Goal: Information Seeking & Learning: Learn about a topic

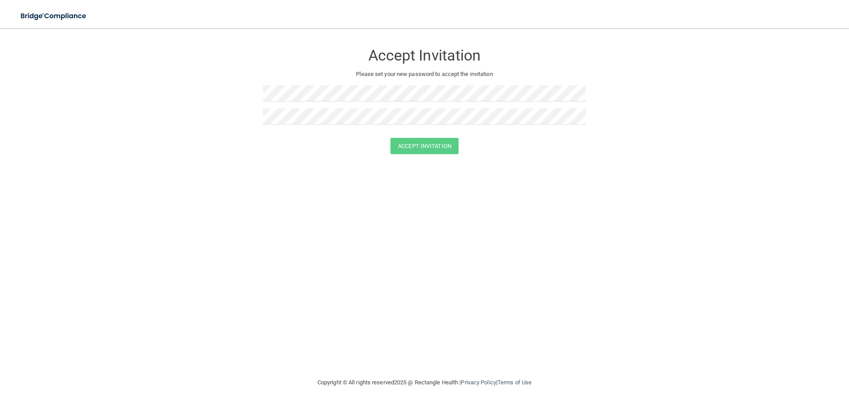
drag, startPoint x: 160, startPoint y: 167, endPoint x: 293, endPoint y: 138, distance: 136.5
click at [161, 166] on div "Accept Invitation Please set your new password to accept the invitation Accept …" at bounding box center [425, 203] width 814 height 332
click at [390, 138] on button "Accept Invitation" at bounding box center [424, 146] width 68 height 16
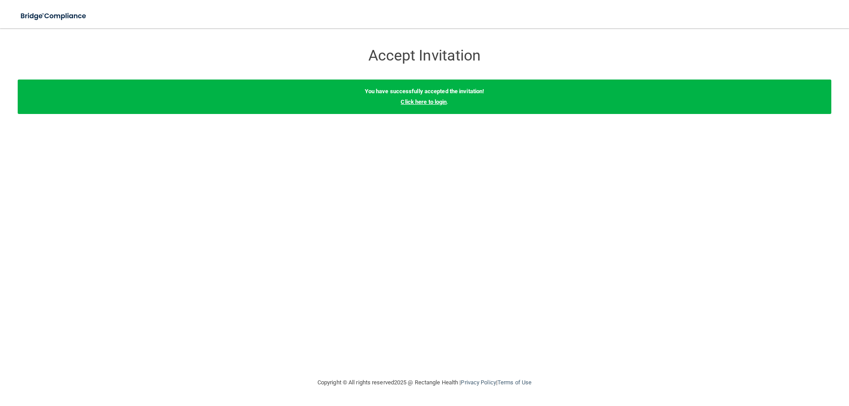
click at [422, 103] on link "Click here to login" at bounding box center [424, 102] width 46 height 7
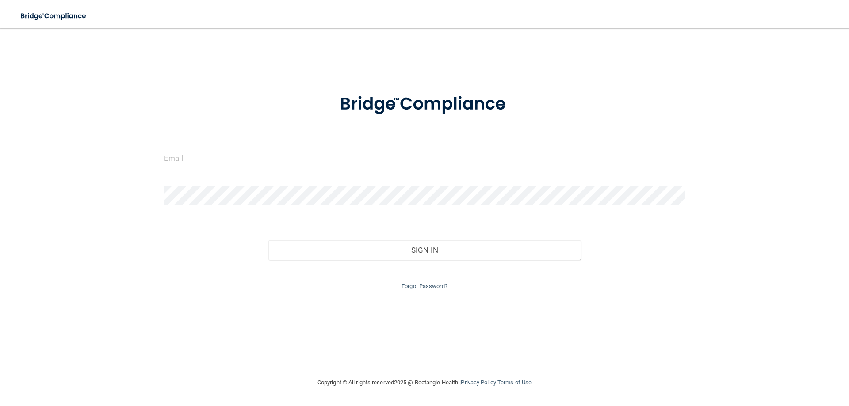
drag, startPoint x: 202, startPoint y: 174, endPoint x: 201, endPoint y: 167, distance: 6.6
click at [202, 173] on div at bounding box center [424, 162] width 534 height 27
click at [201, 165] on input "email" at bounding box center [424, 159] width 521 height 20
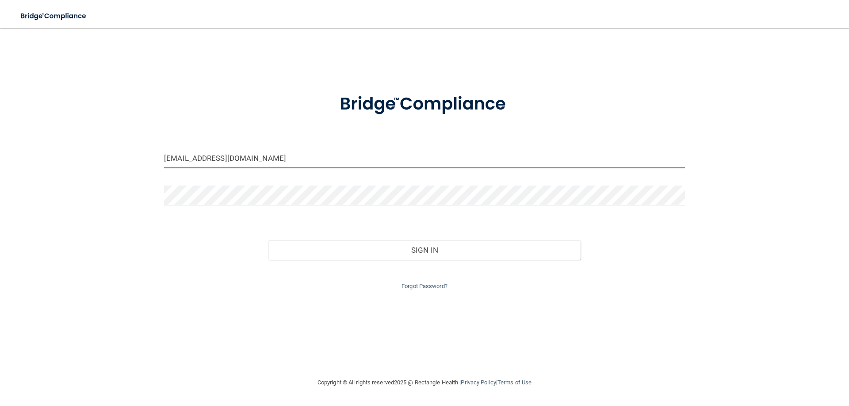
type input "[EMAIL_ADDRESS][DOMAIN_NAME]"
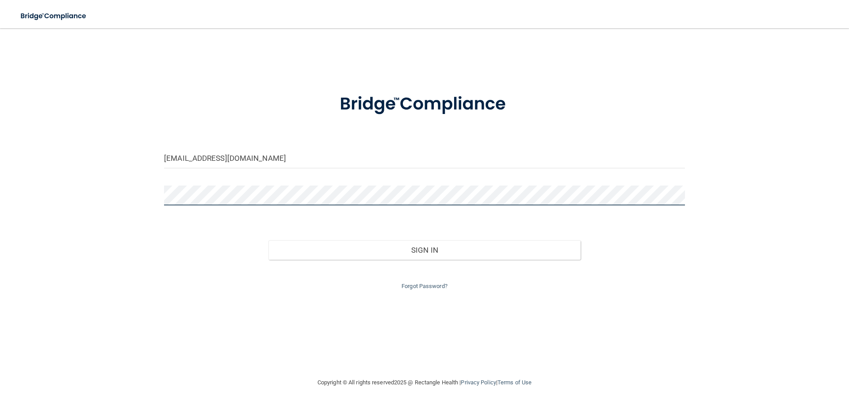
click at [268, 241] on button "Sign In" at bounding box center [424, 250] width 313 height 19
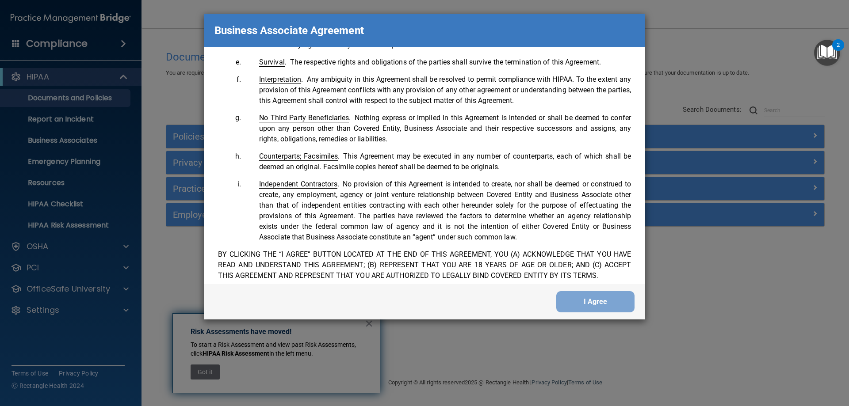
scroll to position [1803, 0]
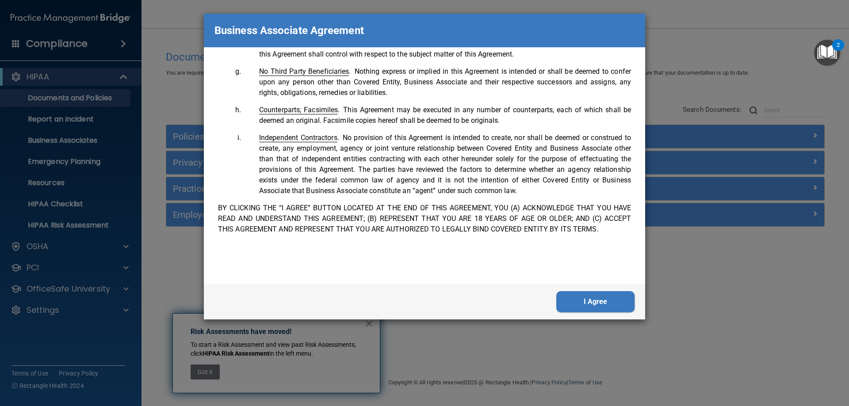
click at [578, 302] on button "I Agree" at bounding box center [595, 301] width 78 height 21
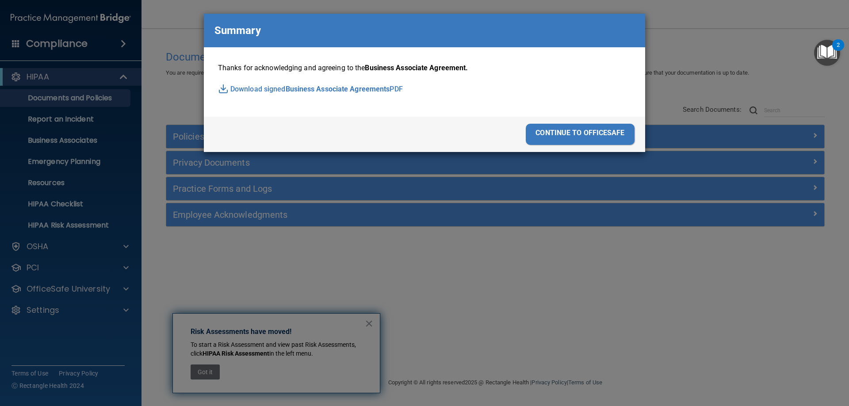
click at [585, 134] on div "continue to officesafe" at bounding box center [580, 134] width 109 height 21
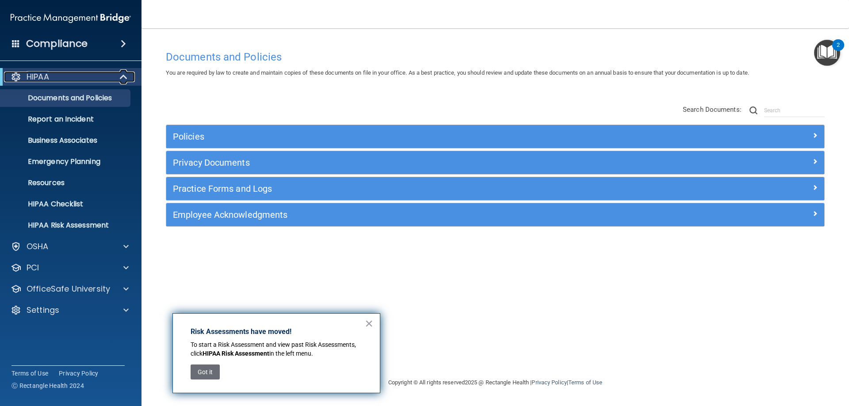
click at [50, 75] on div "HIPAA" at bounding box center [58, 77] width 109 height 11
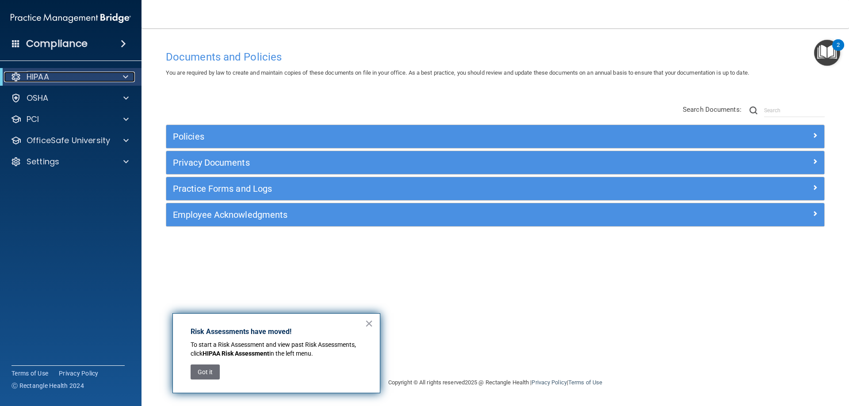
click at [49, 75] on p "HIPAA" at bounding box center [38, 77] width 23 height 11
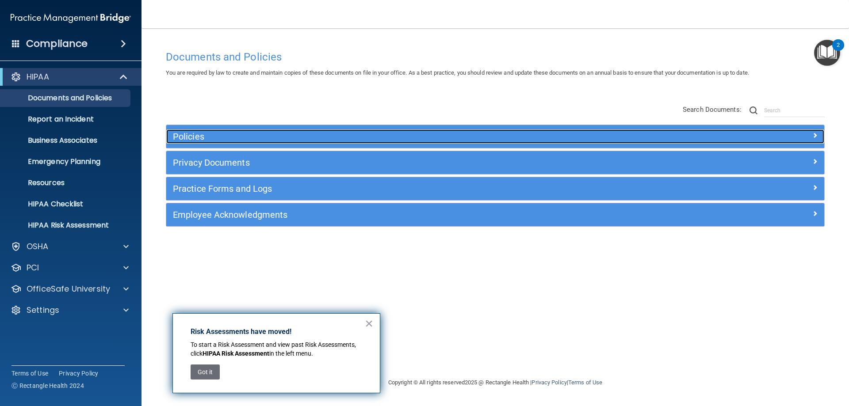
drag, startPoint x: 253, startPoint y: 136, endPoint x: 512, endPoint y: 181, distance: 262.5
click at [254, 136] on h5 "Policies" at bounding box center [413, 137] width 480 height 10
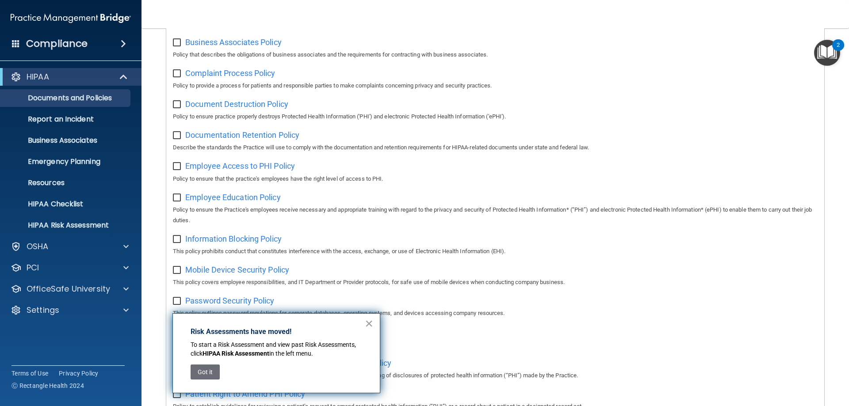
scroll to position [44, 0]
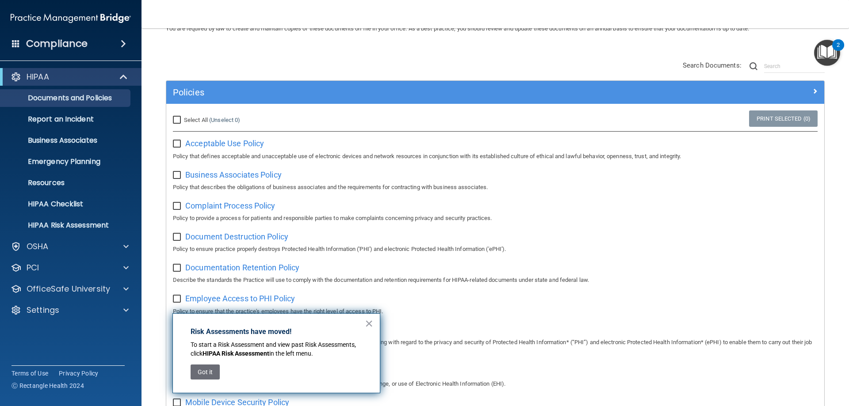
click at [178, 120] on input "Select All (Unselect 0) Unselect All" at bounding box center [178, 120] width 10 height 7
checkbox input "true"
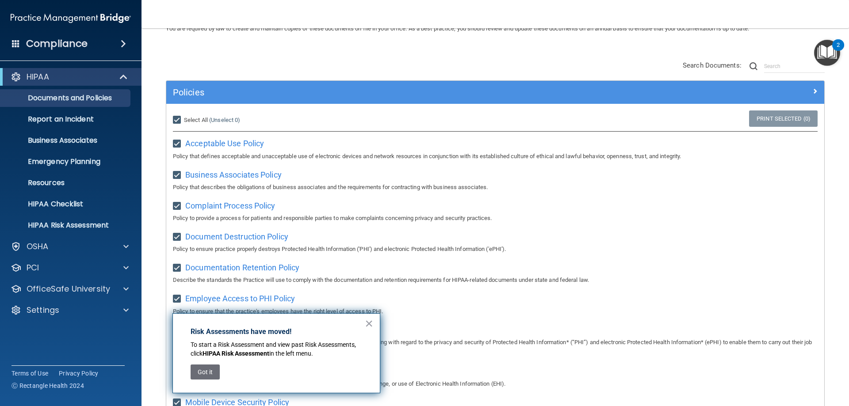
checkbox input "true"
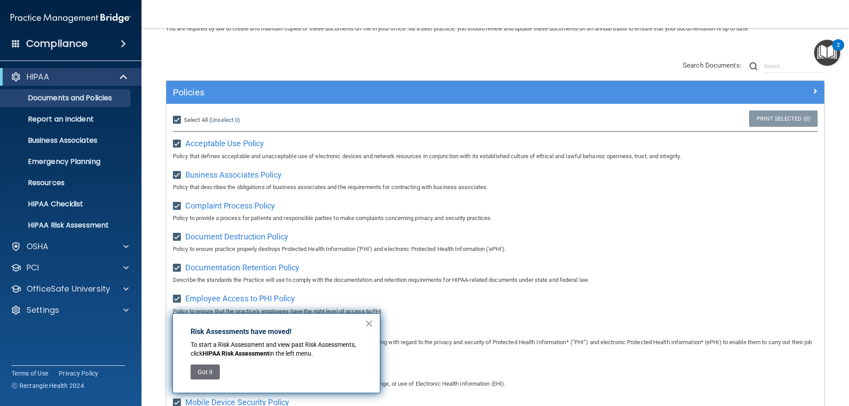
checkbox input "true"
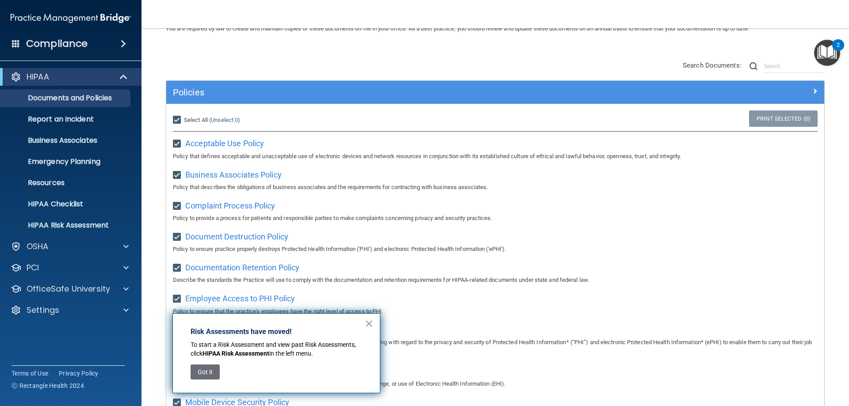
checkbox input "true"
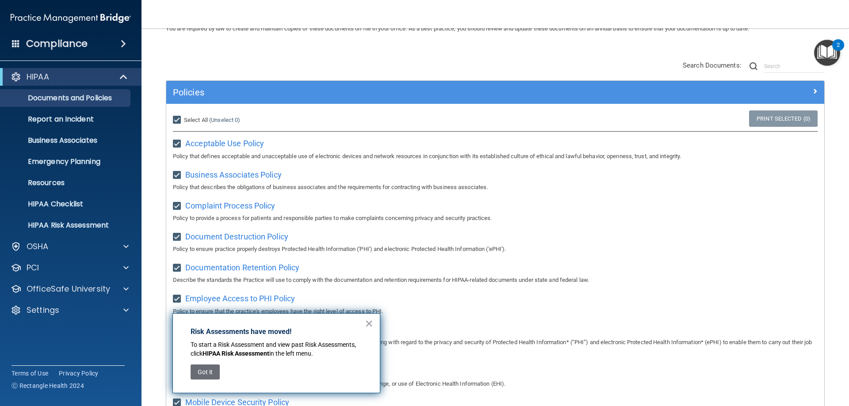
checkbox input "true"
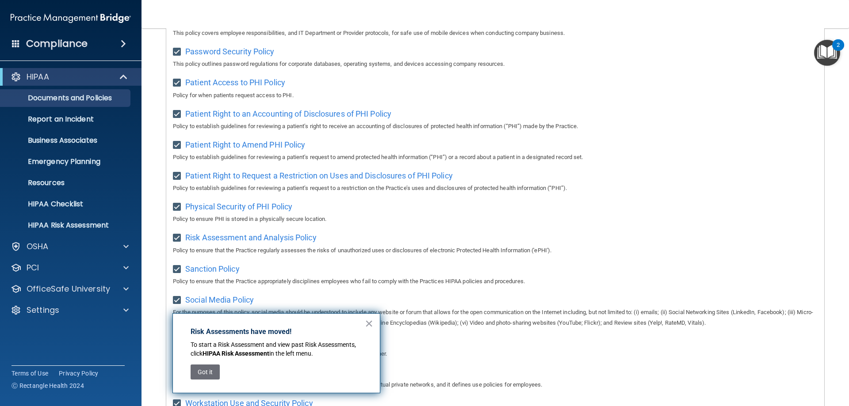
scroll to position [442, 0]
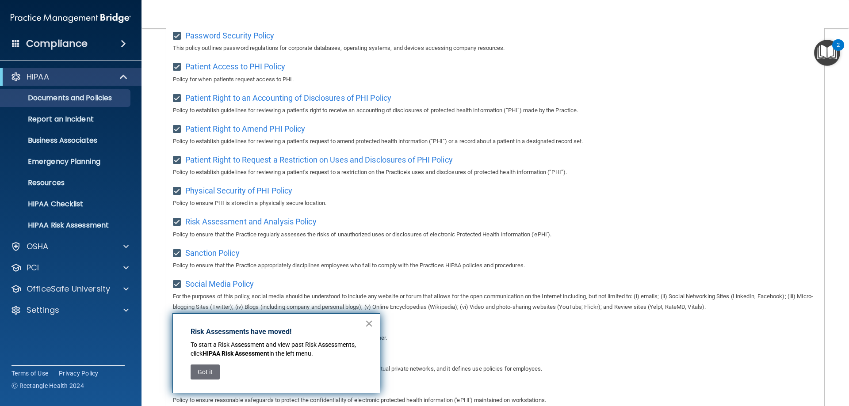
click at [372, 325] on button "×" at bounding box center [369, 324] width 8 height 14
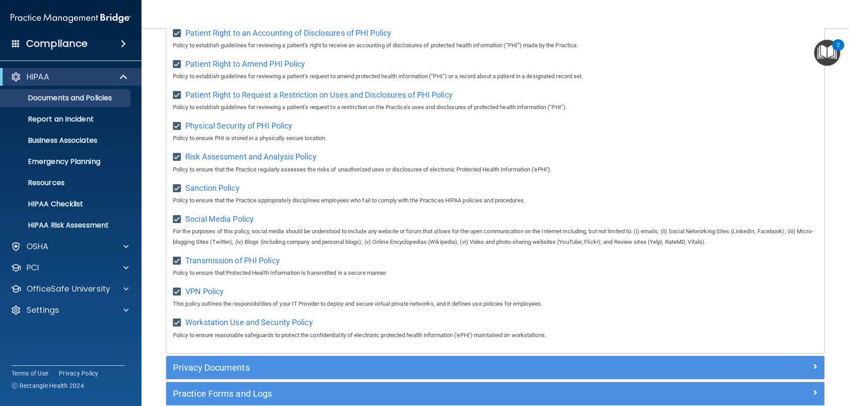
scroll to position [588, 0]
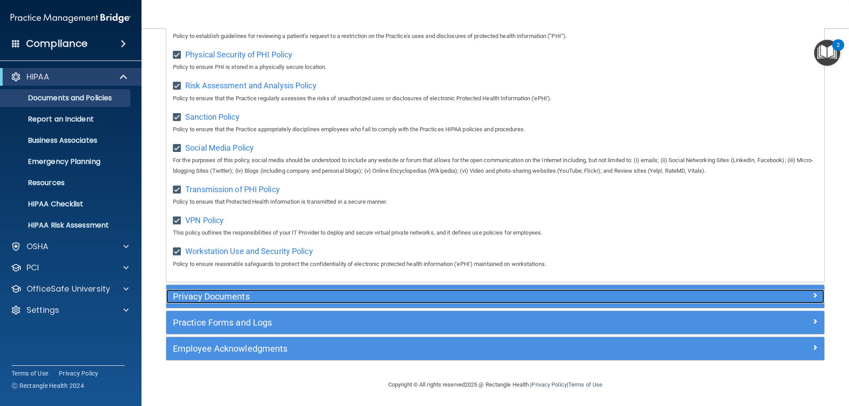
click at [198, 294] on h5 "Privacy Documents" at bounding box center [413, 297] width 480 height 10
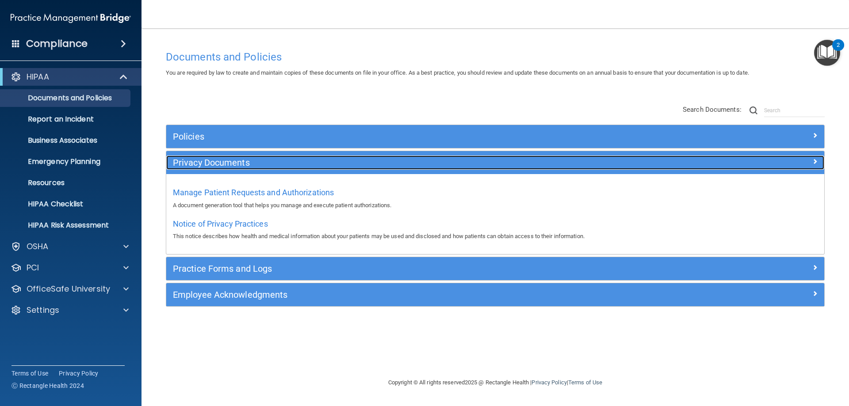
scroll to position [0, 0]
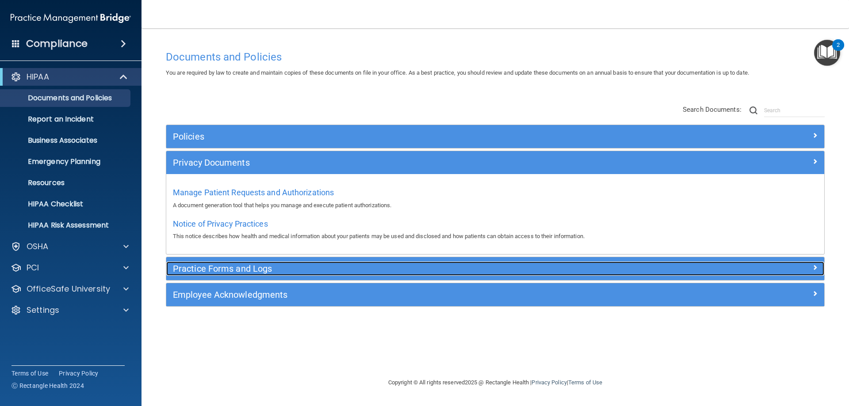
click at [207, 265] on h5 "Practice Forms and Logs" at bounding box center [413, 269] width 480 height 10
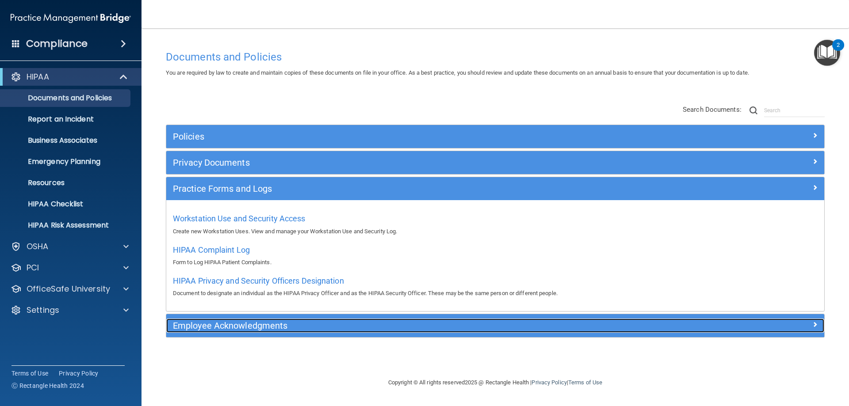
click at [245, 326] on h5 "Employee Acknowledgments" at bounding box center [413, 326] width 480 height 10
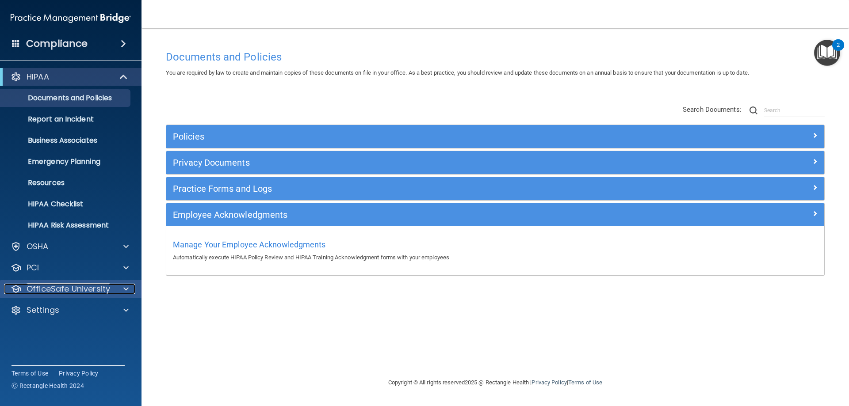
click at [36, 286] on p "OfficeSafe University" at bounding box center [69, 289] width 84 height 11
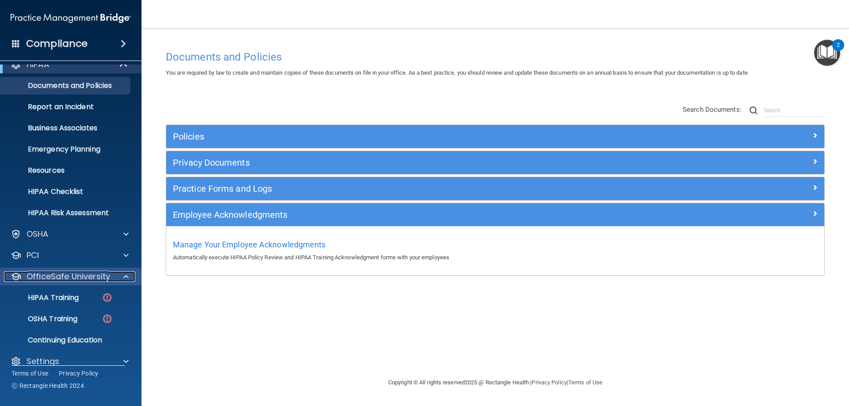
scroll to position [24, 0]
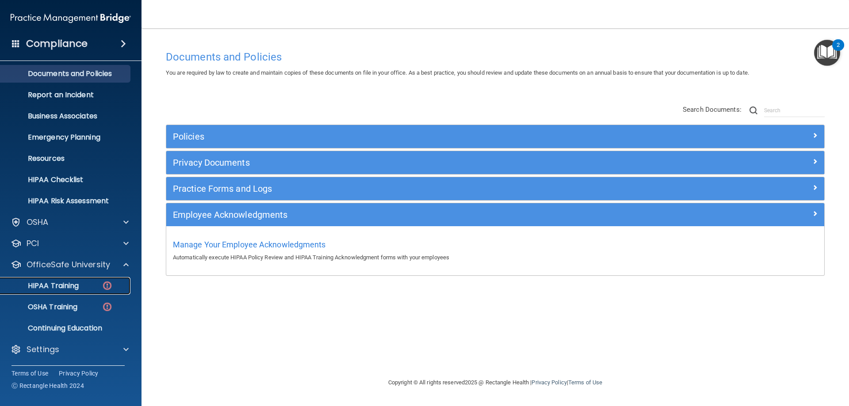
click at [107, 286] on img at bounding box center [107, 285] width 11 height 11
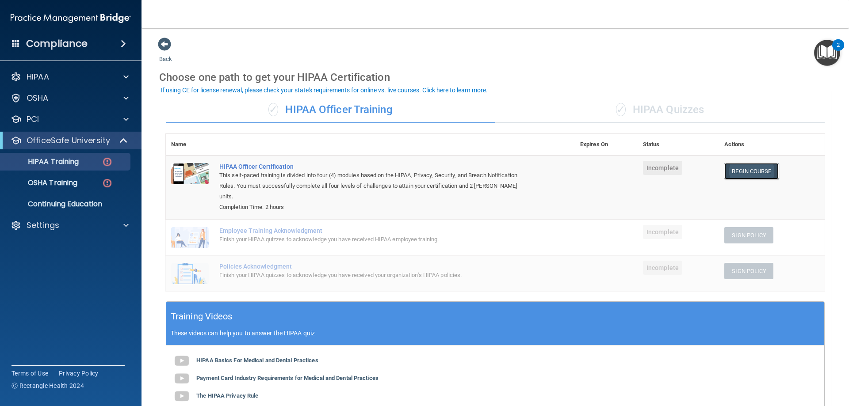
click at [742, 168] on link "Begin Course" at bounding box center [751, 171] width 54 height 16
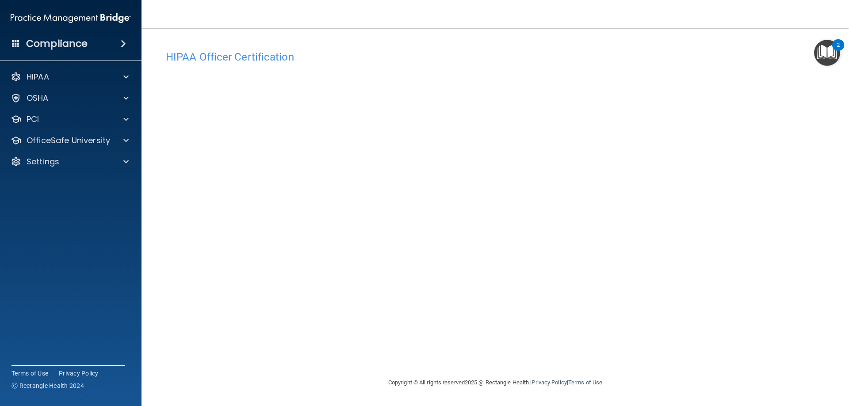
click at [239, 60] on h4 "HIPAA Officer Certification" at bounding box center [495, 56] width 659 height 11
click at [839, 45] on div "2" at bounding box center [838, 50] width 3 height 11
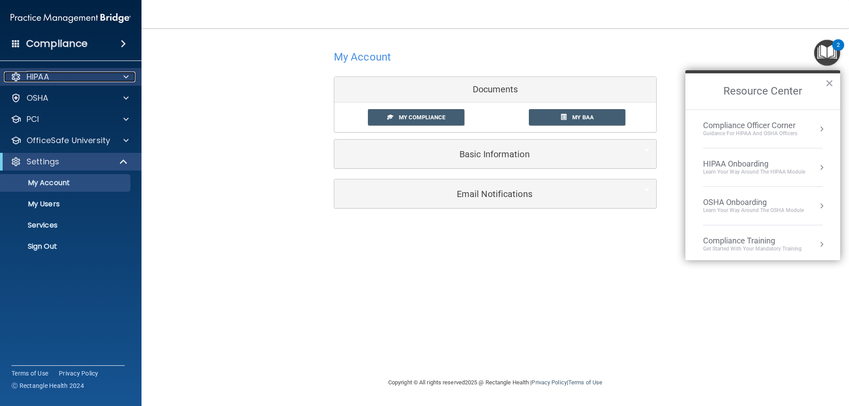
click at [36, 80] on p "HIPAA" at bounding box center [38, 77] width 23 height 11
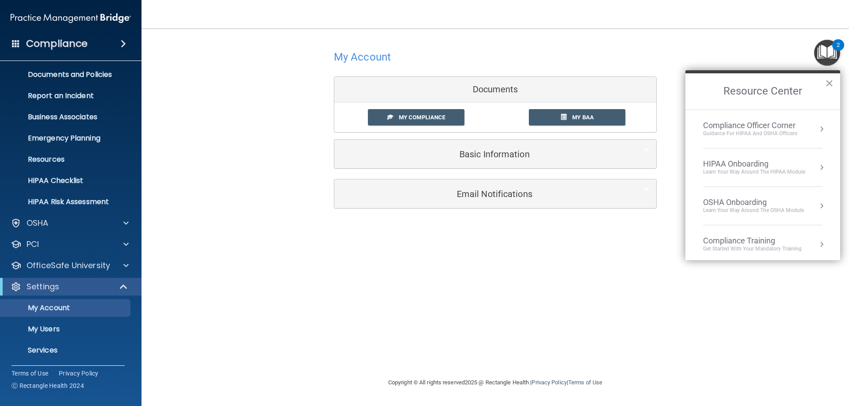
scroll to position [46, 0]
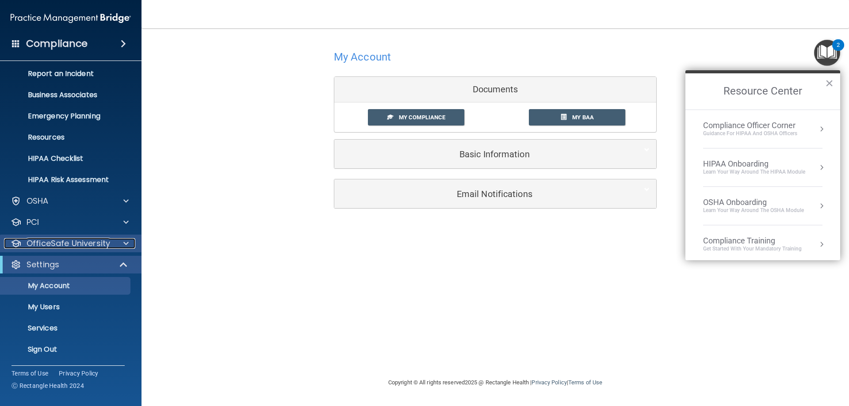
click at [73, 249] on p "OfficeSafe University" at bounding box center [69, 243] width 84 height 11
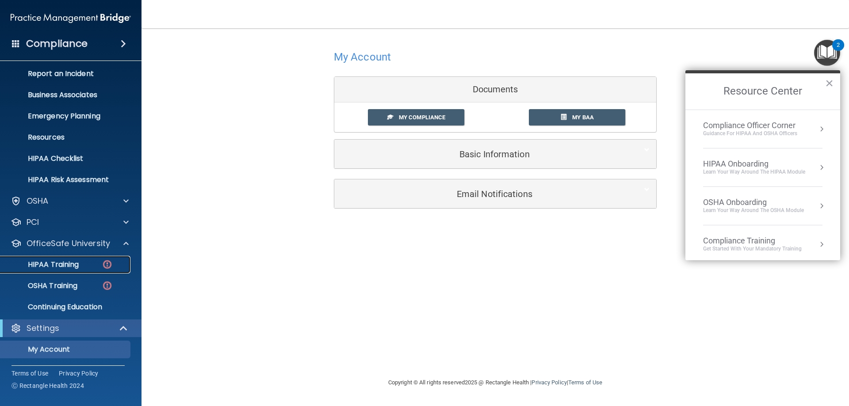
click at [100, 263] on div "HIPAA Training" at bounding box center [66, 264] width 121 height 9
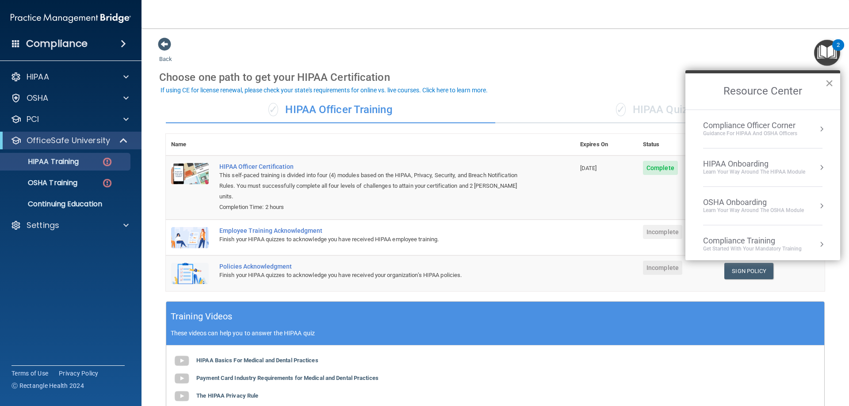
click at [829, 84] on button "×" at bounding box center [829, 83] width 8 height 14
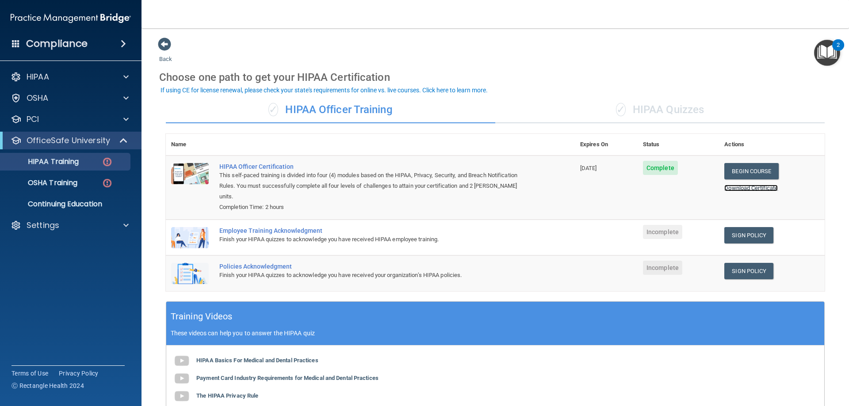
click at [729, 190] on link "Download Certificate" at bounding box center [751, 188] width 54 height 7
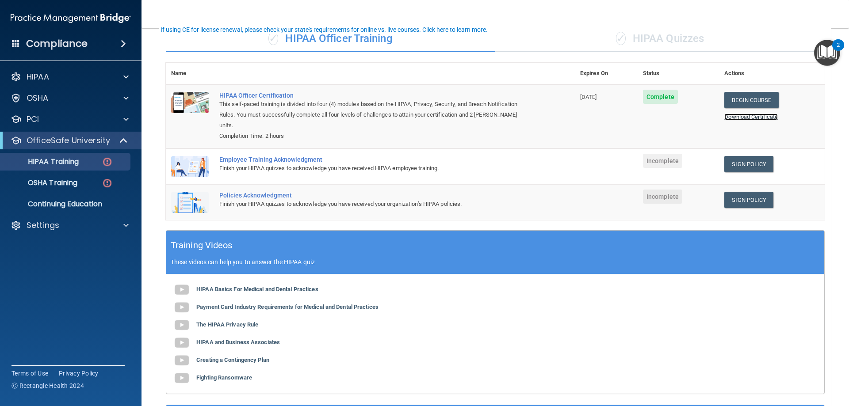
scroll to position [27, 0]
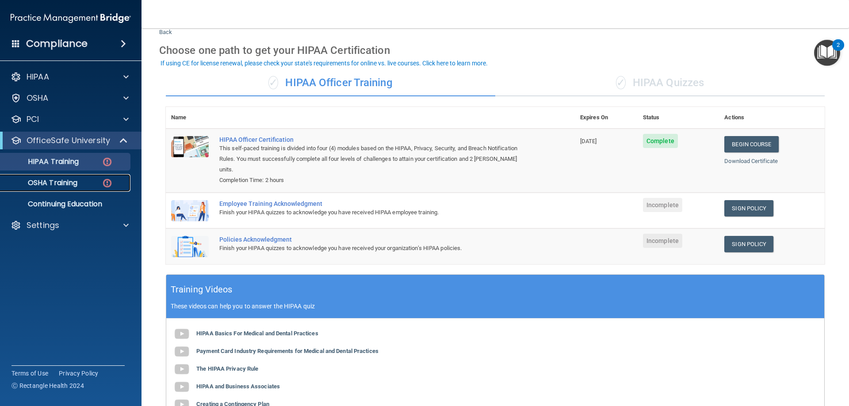
click at [94, 183] on div "OSHA Training" at bounding box center [66, 183] width 121 height 9
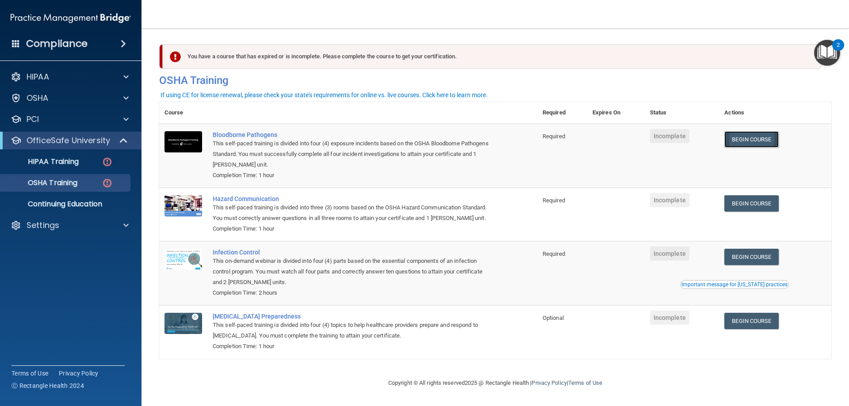
click at [737, 139] on link "Begin Course" at bounding box center [751, 139] width 54 height 16
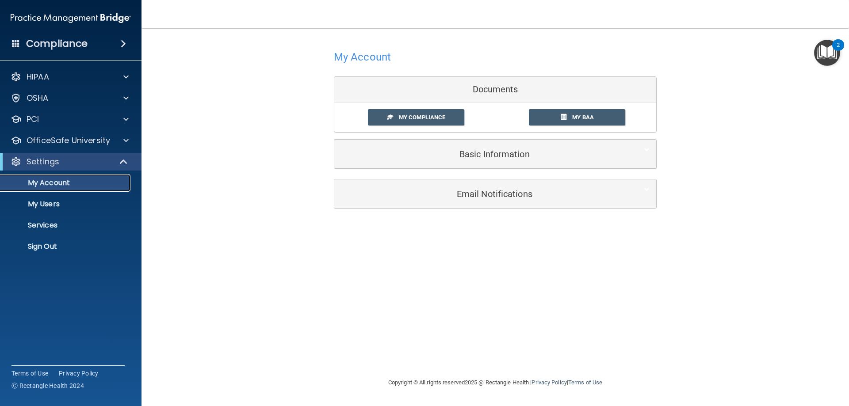
click at [68, 184] on p "My Account" at bounding box center [66, 183] width 121 height 9
click at [412, 114] on link "My Compliance" at bounding box center [416, 117] width 97 height 16
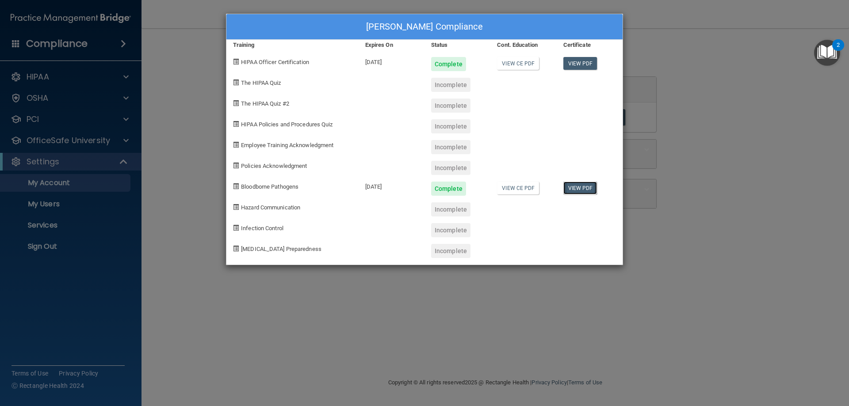
click at [588, 187] on link "View PDF" at bounding box center [580, 188] width 34 height 13
click at [448, 84] on div "Incomplete" at bounding box center [450, 85] width 39 height 14
click at [447, 87] on div "Incomplete" at bounding box center [450, 85] width 39 height 14
click at [279, 84] on span "The HIPAA Quiz" at bounding box center [261, 83] width 40 height 7
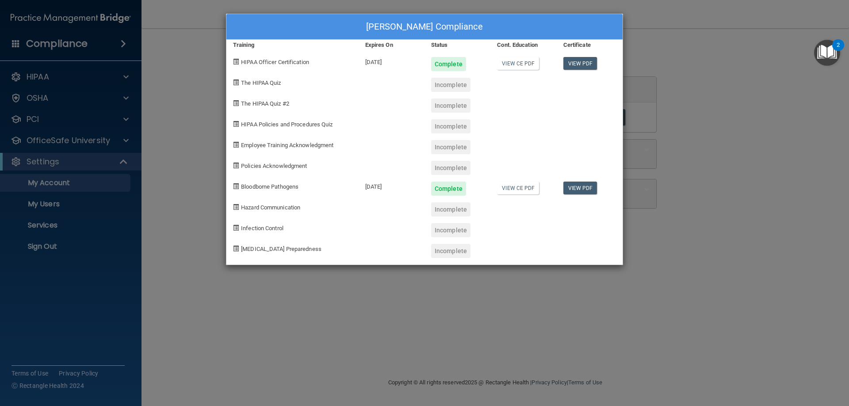
click at [145, 188] on div "[PERSON_NAME] Compliance Training Expires On Status Cont. Education Certificate…" at bounding box center [424, 203] width 849 height 406
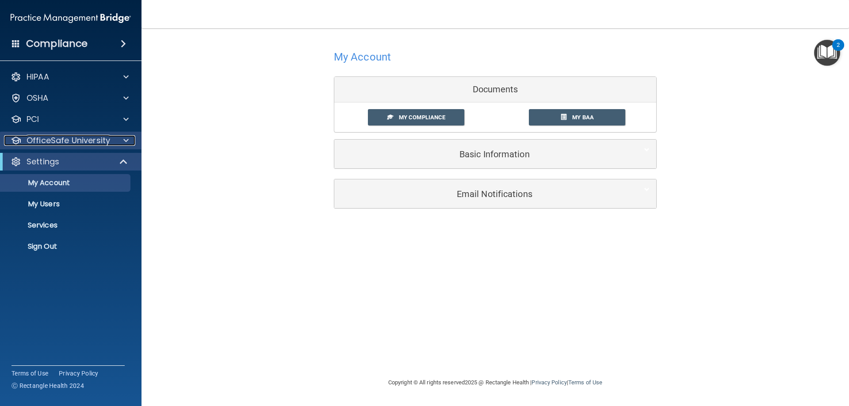
click at [59, 138] on p "OfficeSafe University" at bounding box center [69, 140] width 84 height 11
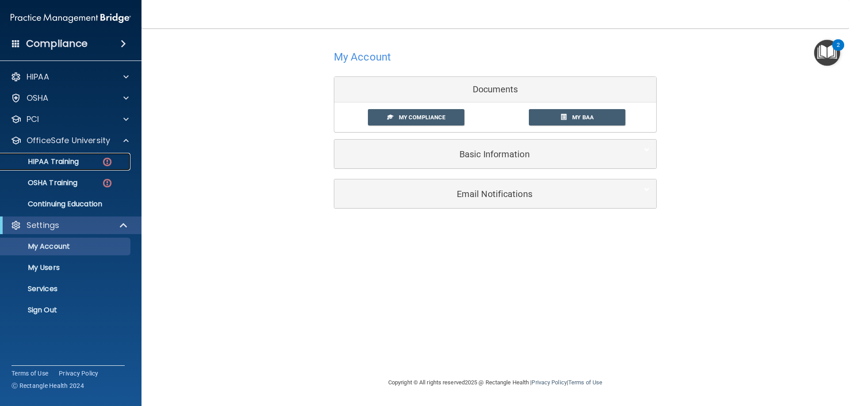
click at [60, 165] on p "HIPAA Training" at bounding box center [42, 161] width 73 height 9
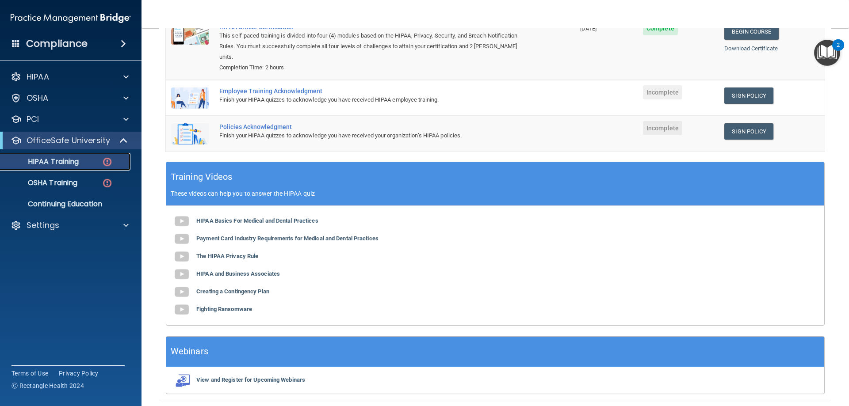
scroll to position [160, 0]
